Goal: Find specific page/section

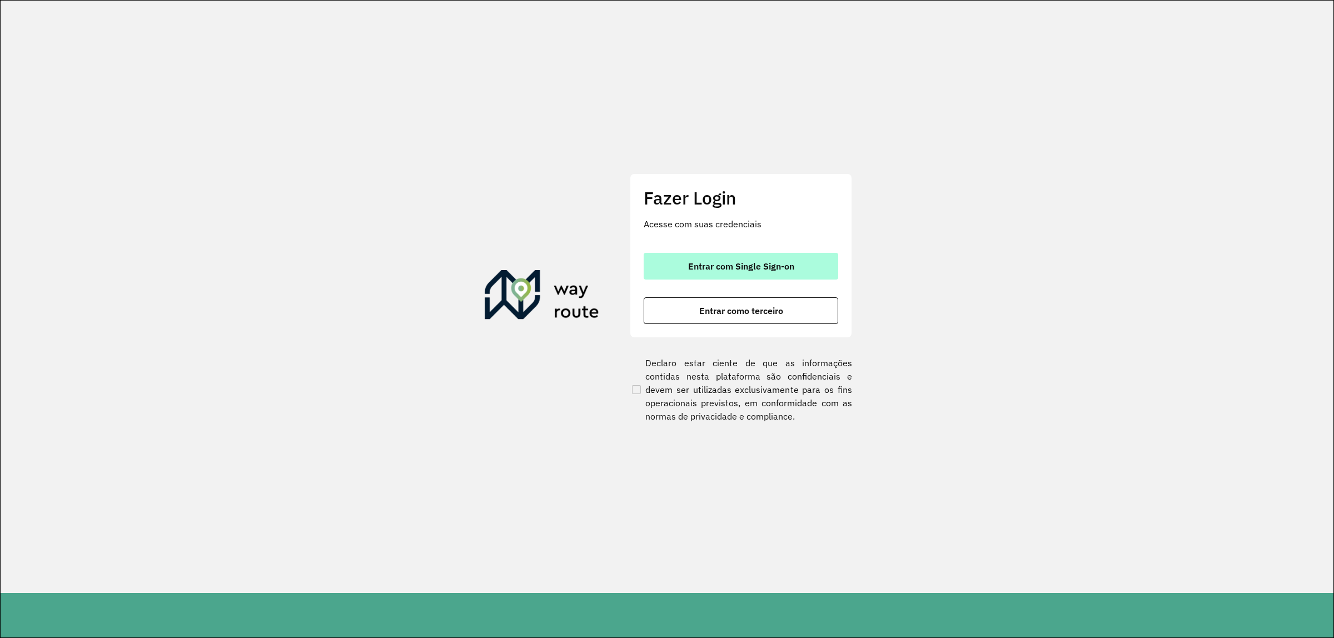
click at [763, 263] on span "Entrar com Single Sign-on" at bounding box center [741, 266] width 106 height 9
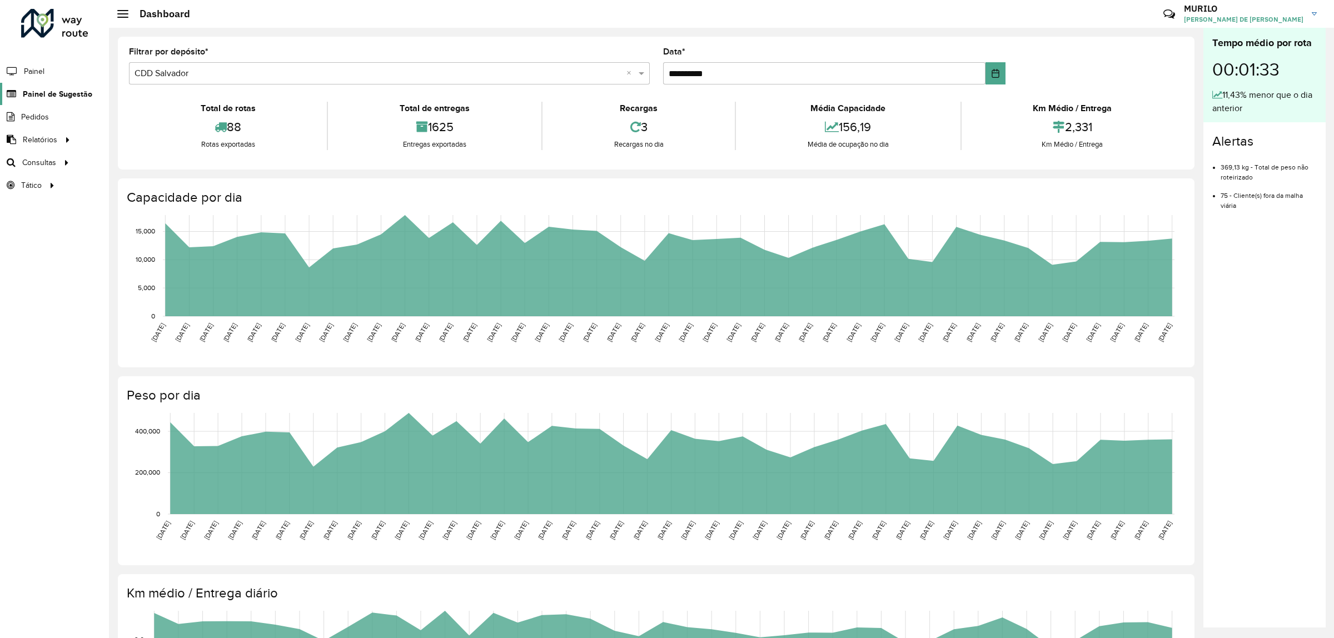
click at [43, 98] on span "Painel de Sugestão" at bounding box center [57, 94] width 69 height 12
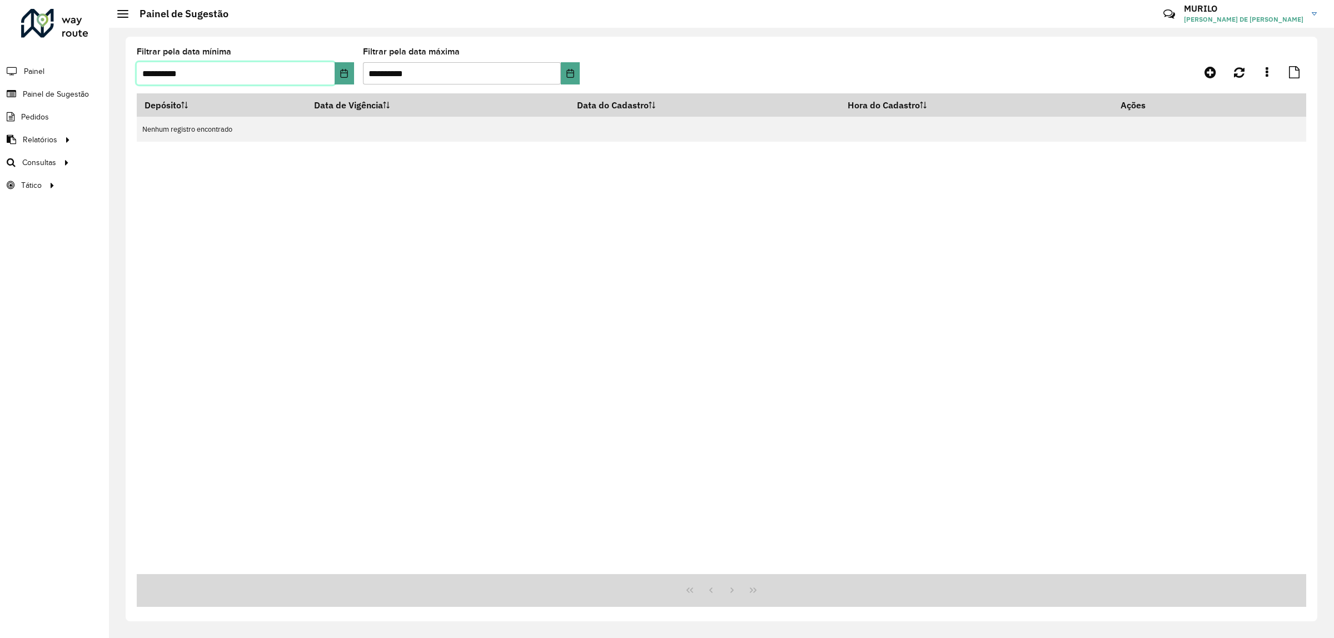
click at [329, 73] on input "**********" at bounding box center [236, 73] width 198 height 22
click at [338, 73] on button "Choose Date" at bounding box center [344, 73] width 19 height 22
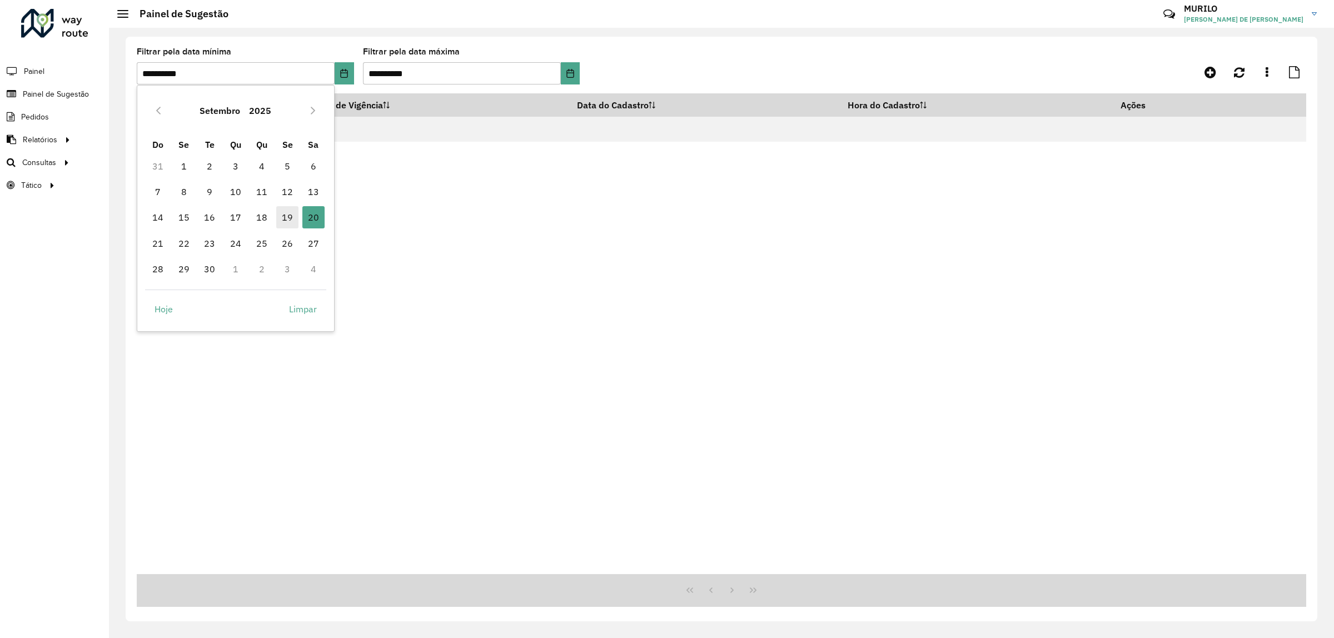
click at [281, 212] on span "19" at bounding box center [287, 217] width 22 height 22
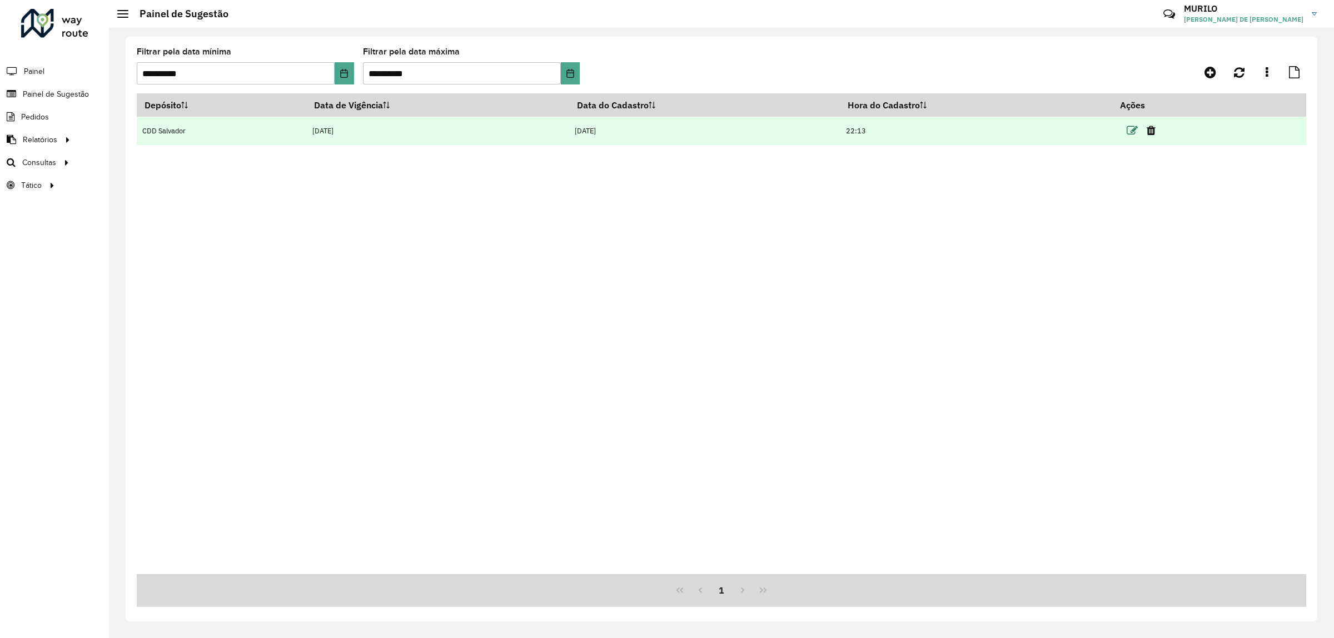
click at [1135, 131] on icon at bounding box center [1131, 130] width 11 height 11
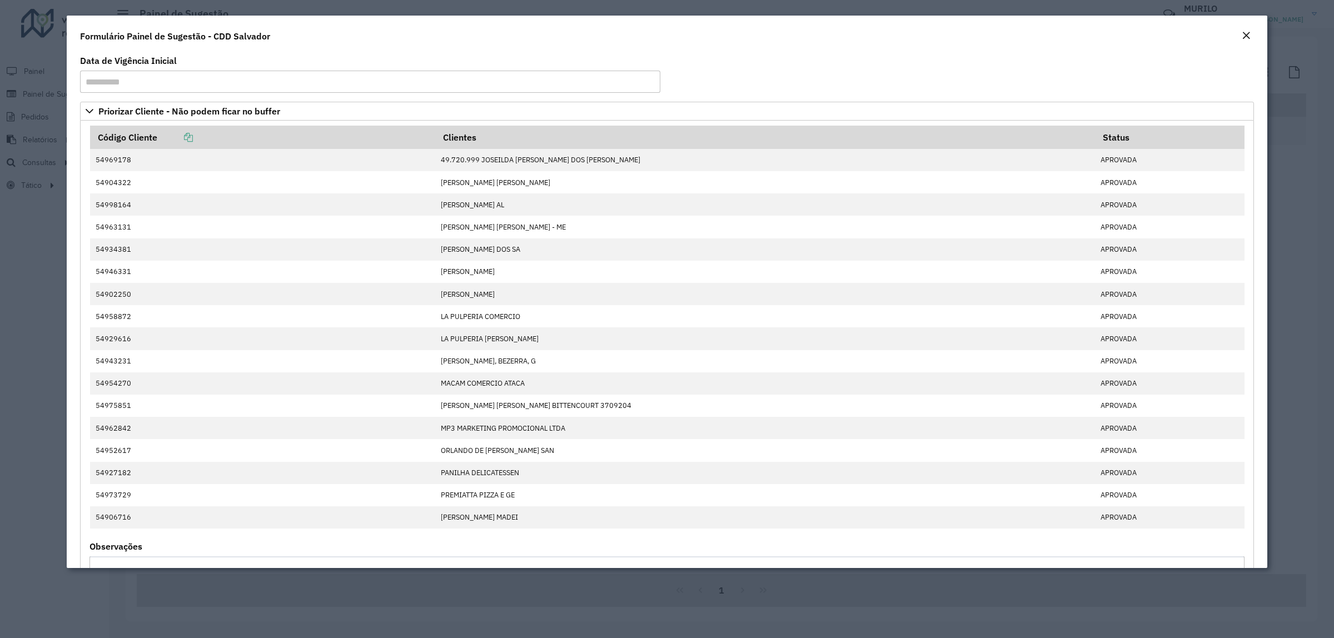
scroll to position [417, 0]
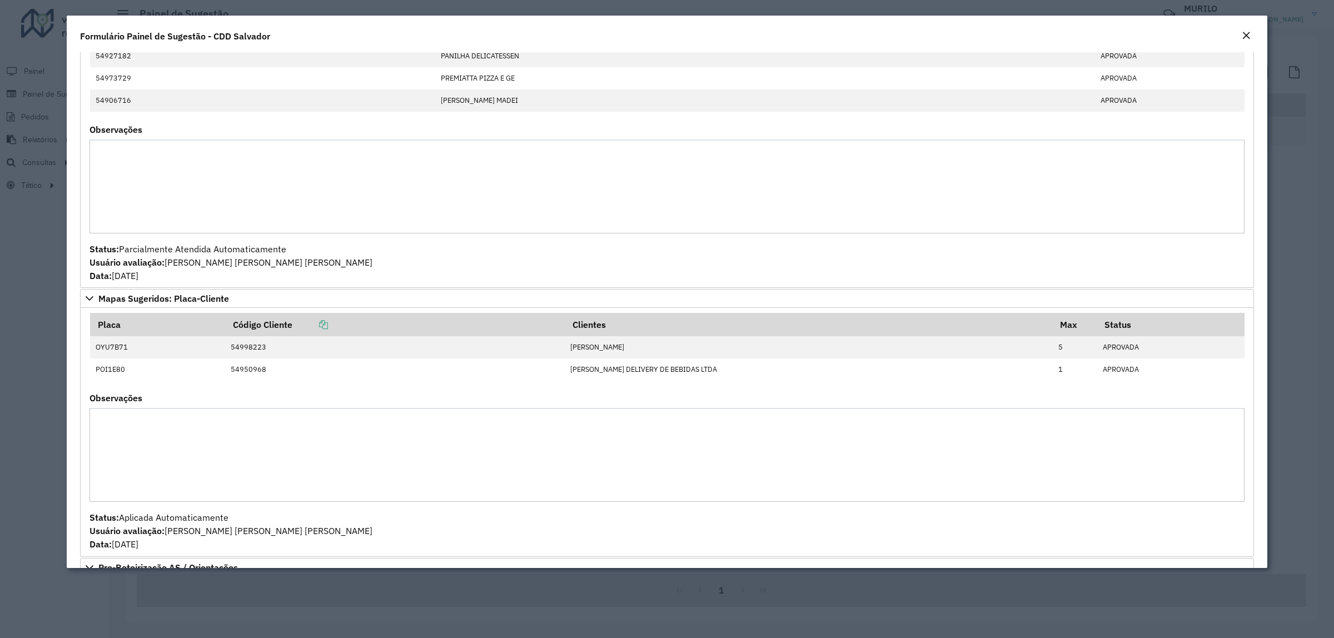
click at [1242, 32] on em "Close" at bounding box center [1245, 35] width 9 height 9
